Goal: Navigation & Orientation: Find specific page/section

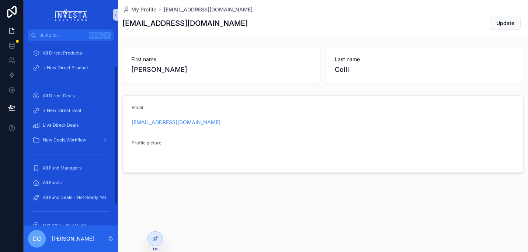
scroll to position [59, 0]
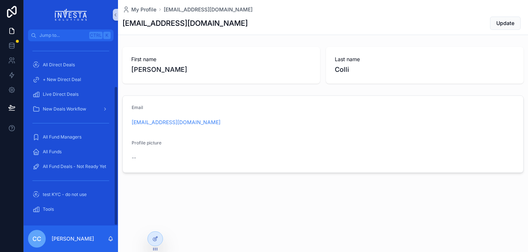
drag, startPoint x: 117, startPoint y: 83, endPoint x: 121, endPoint y: 155, distance: 72.8
click at [121, 155] on div "Jump to... Ctrl K Home All Direct Products + New Direct Product All Direct Deal…" at bounding box center [276, 126] width 505 height 252
click at [21, 46] on link at bounding box center [11, 45] width 23 height 15
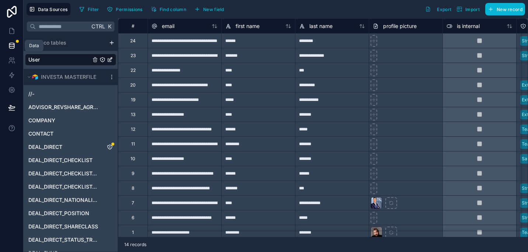
click at [11, 48] on icon at bounding box center [11, 45] width 7 height 7
click at [12, 63] on icon at bounding box center [11, 60] width 7 height 7
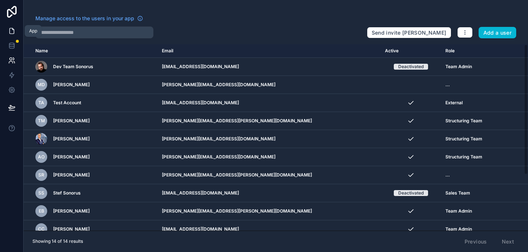
click at [10, 30] on icon at bounding box center [12, 31] width 4 height 6
